Goal: Find specific page/section: Find specific page/section

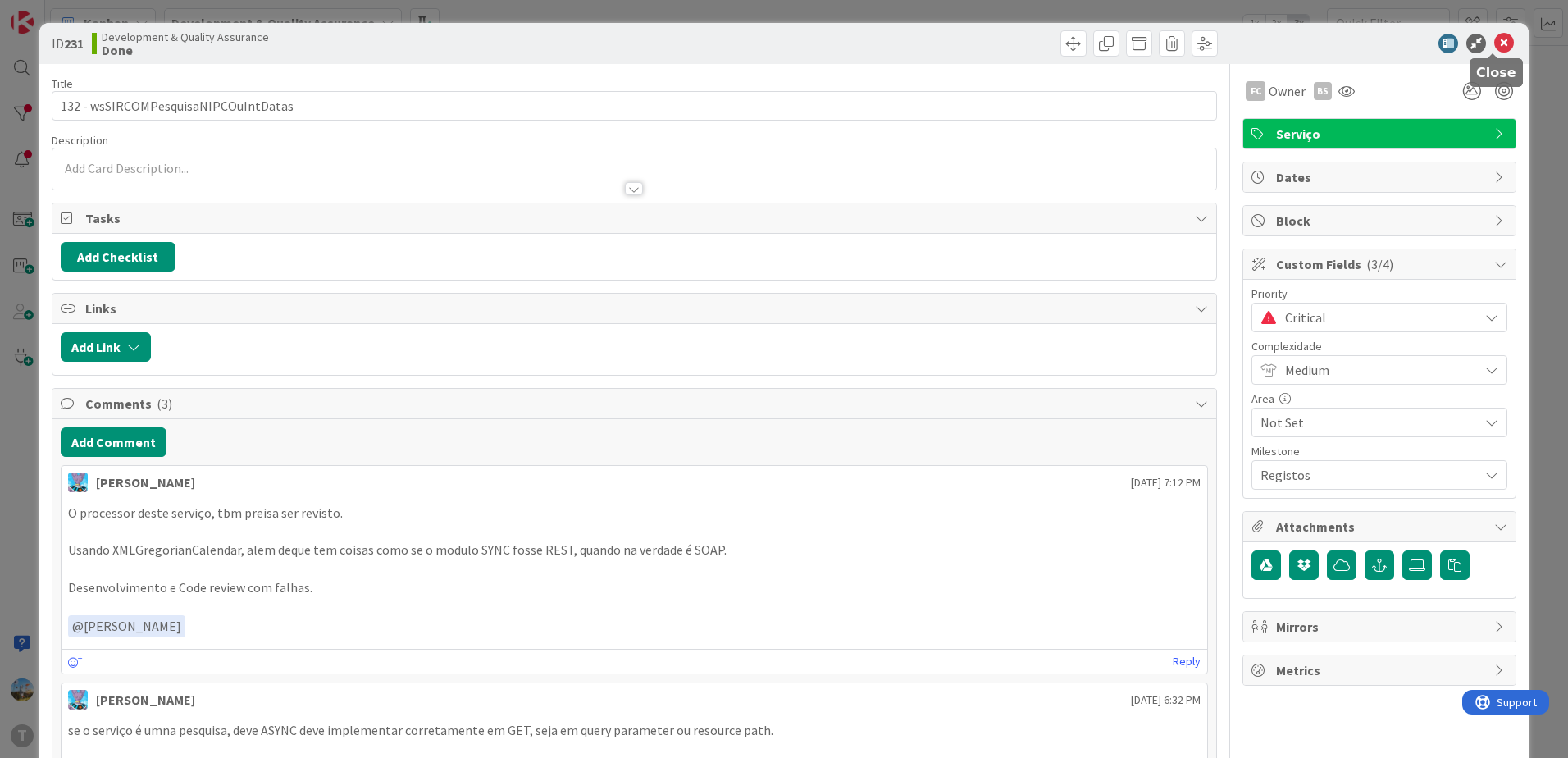
click at [1253, 43] on icon at bounding box center [1505, 44] width 20 height 20
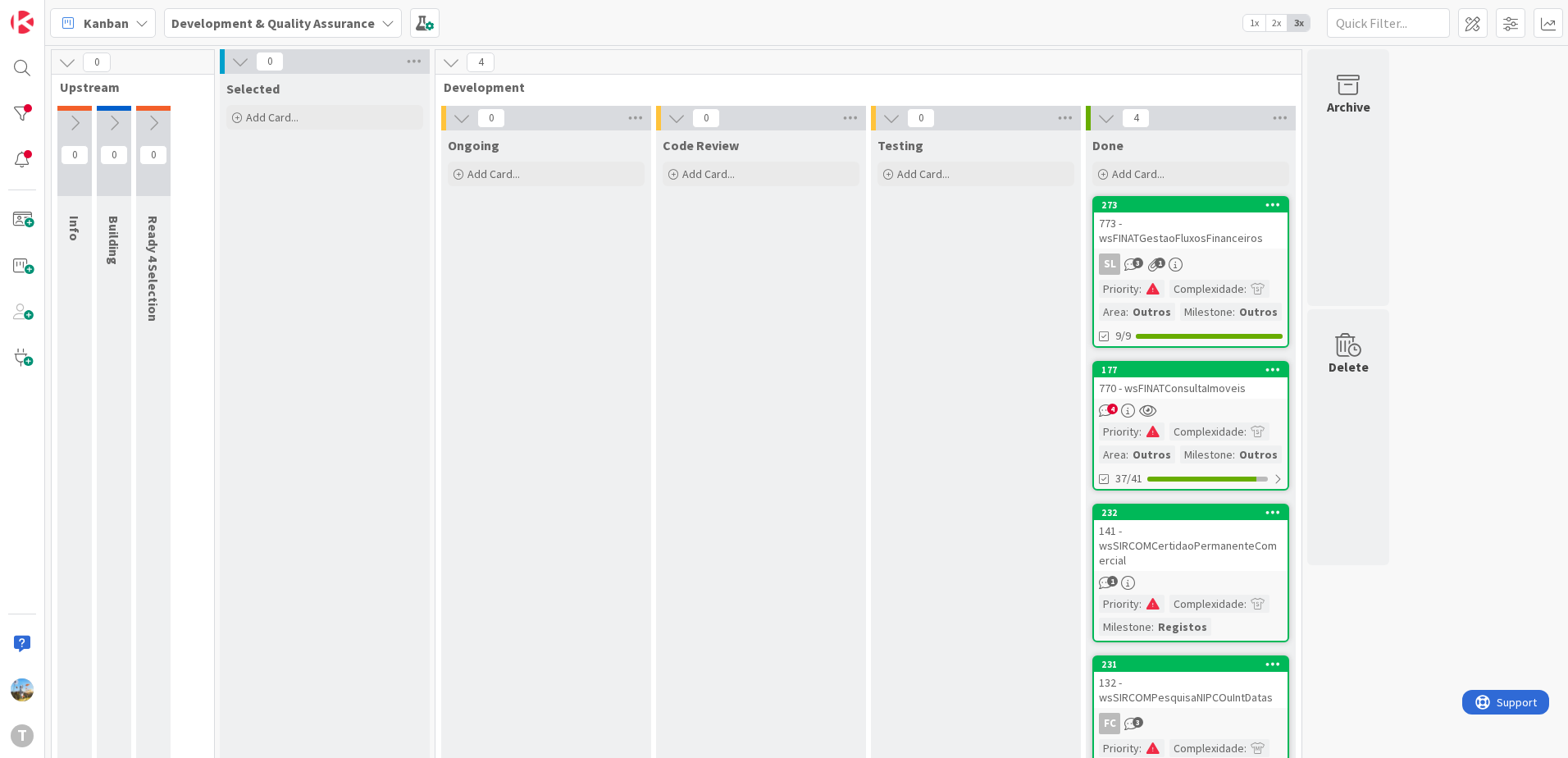
scroll to position [59, 0]
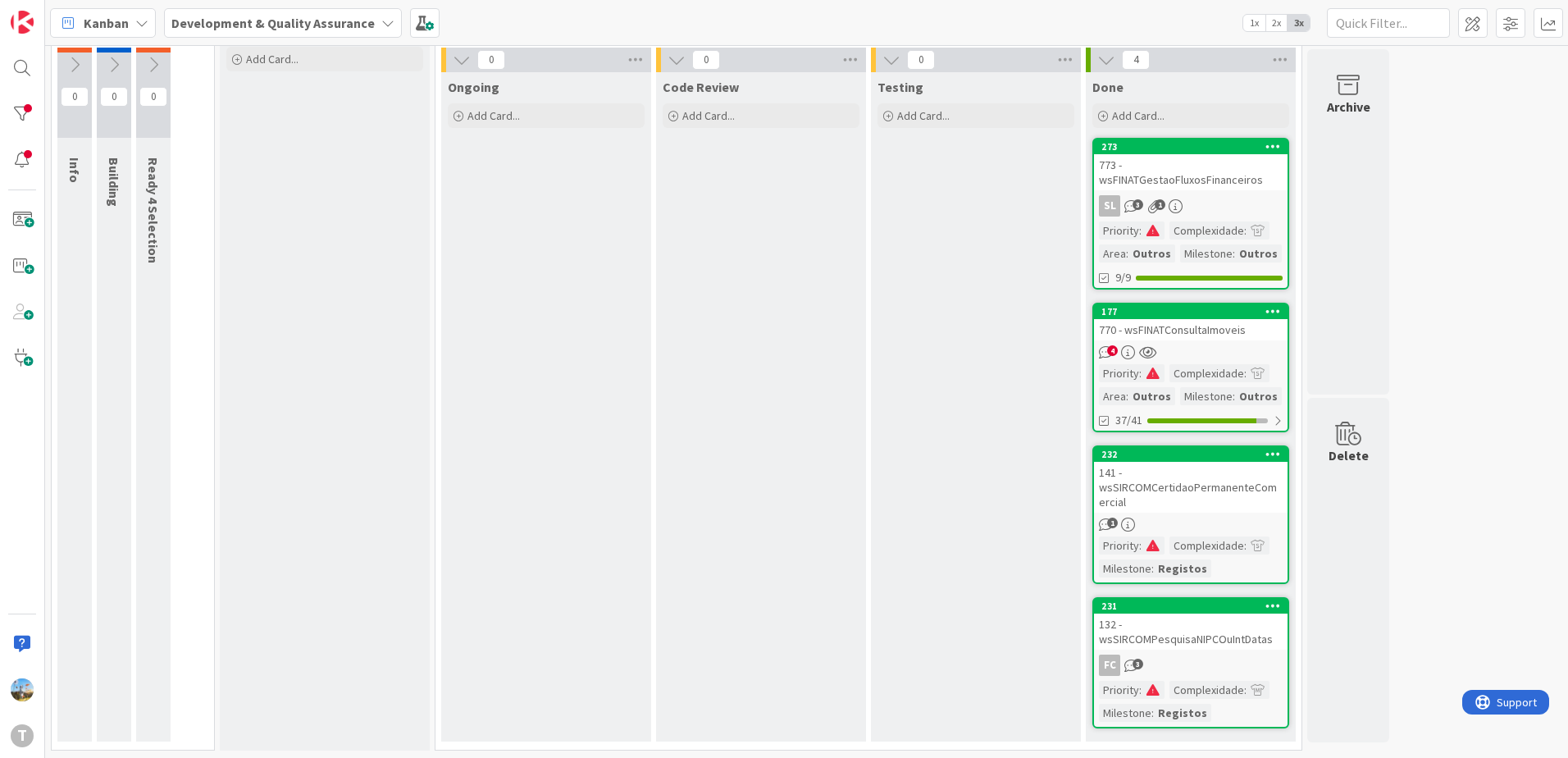
scroll to position [59, 0]
click at [1226, 638] on div "132 - wsSIRCOMPesquisaNIPCOuIntDatas" at bounding box center [1190, 630] width 193 height 36
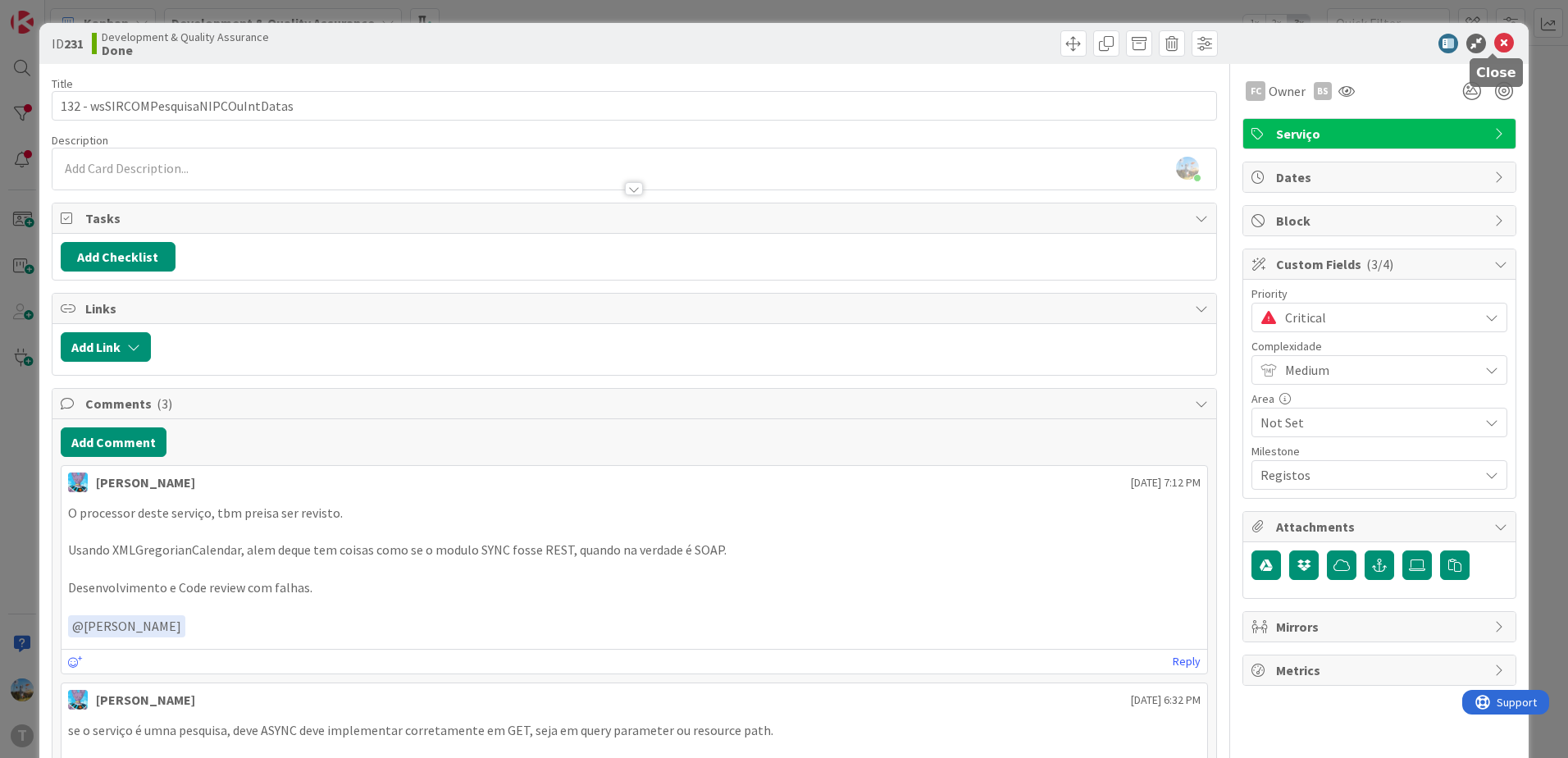
click at [1496, 49] on icon at bounding box center [1505, 44] width 20 height 20
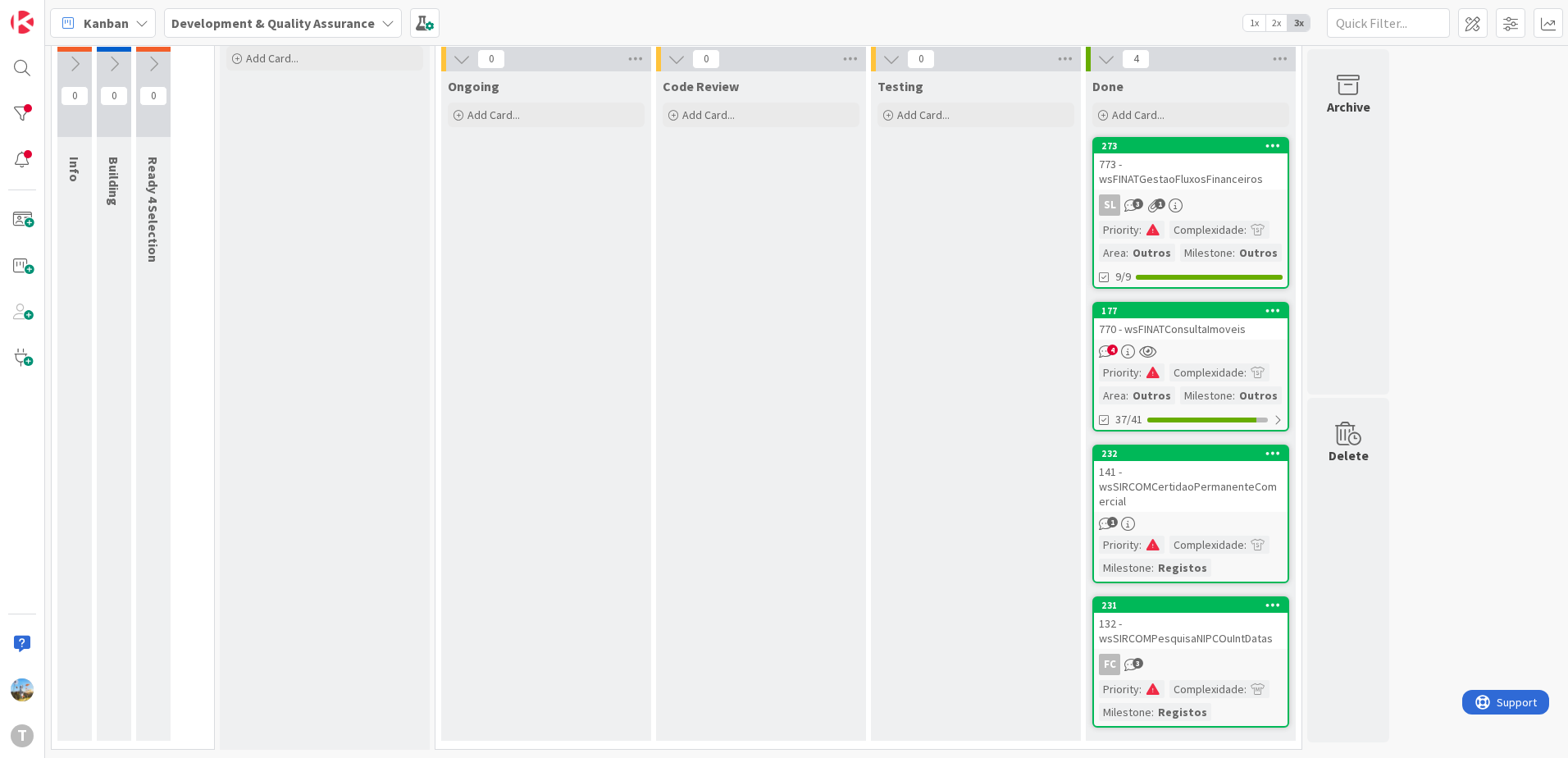
click at [1198, 339] on div "770 - wsFINATConsultaImoveis" at bounding box center [1190, 329] width 193 height 21
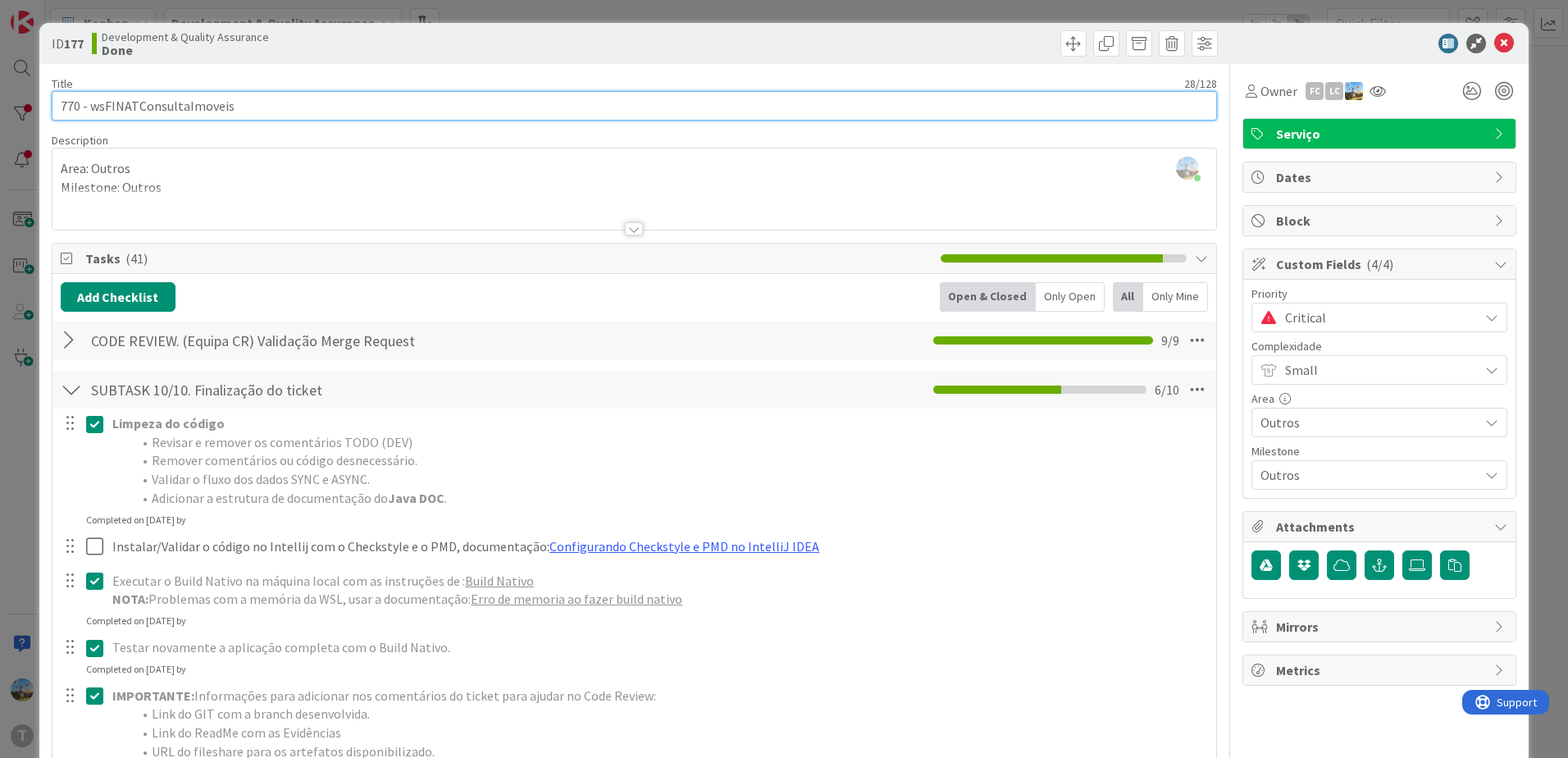
drag, startPoint x: 237, startPoint y: 106, endPoint x: 89, endPoint y: 100, distance: 148.1
click at [89, 100] on input "770 - wsFINATConsultaImoveis" at bounding box center [635, 106] width 1166 height 30
